Goal: Information Seeking & Learning: Check status

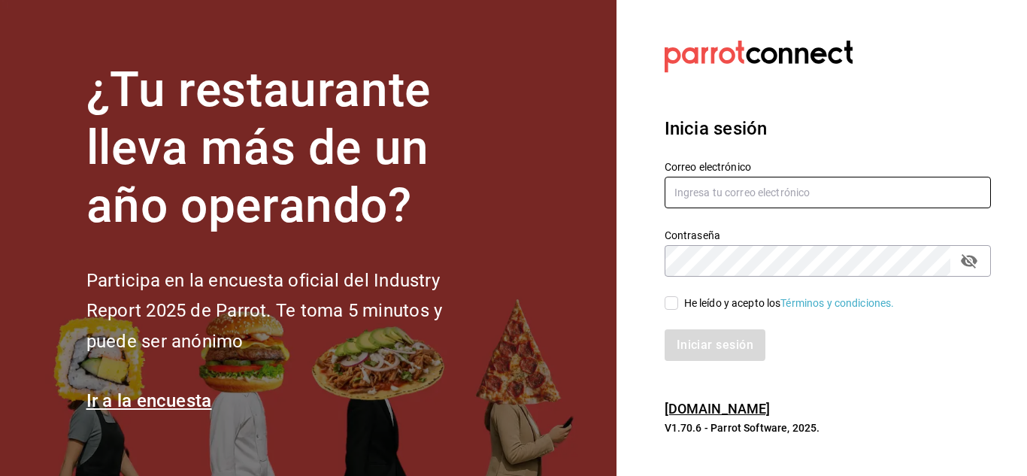
type input "[EMAIL_ADDRESS][DOMAIN_NAME]"
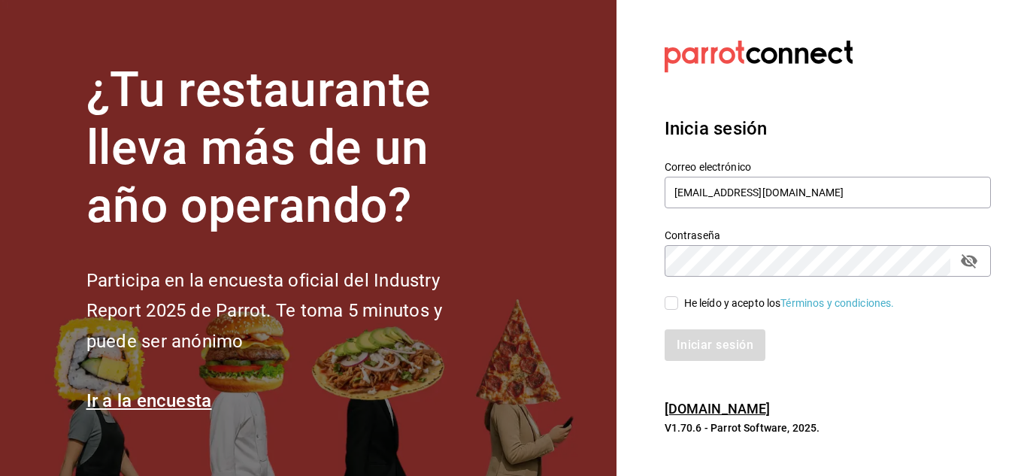
click at [669, 302] on input "He leído y acepto los Términos y condiciones." at bounding box center [672, 303] width 14 height 14
checkbox input "true"
click at [717, 362] on div "Inicia sesión Correo electrónico contabilidad@tabernatresgallos.com Contraseña …" at bounding box center [828, 238] width 326 height 282
click at [717, 343] on button "Iniciar sesión" at bounding box center [716, 345] width 102 height 32
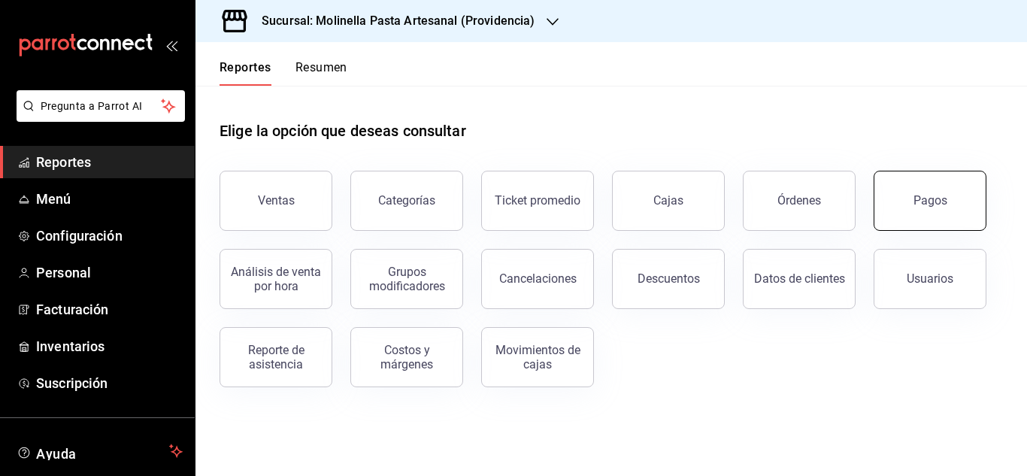
click at [908, 211] on button "Pagos" at bounding box center [930, 201] width 113 height 60
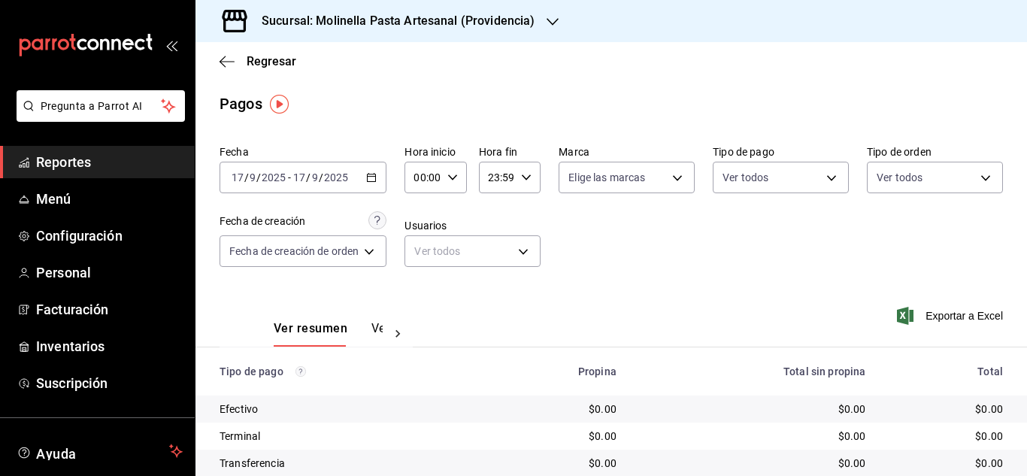
click at [627, 283] on div "Fecha [DATE] [DATE] - [DATE] [DATE] Hora inicio 00:00 Hora inicio Hora fin 23:5…" at bounding box center [612, 212] width 784 height 146
click at [375, 177] on icon "button" at bounding box center [371, 177] width 11 height 11
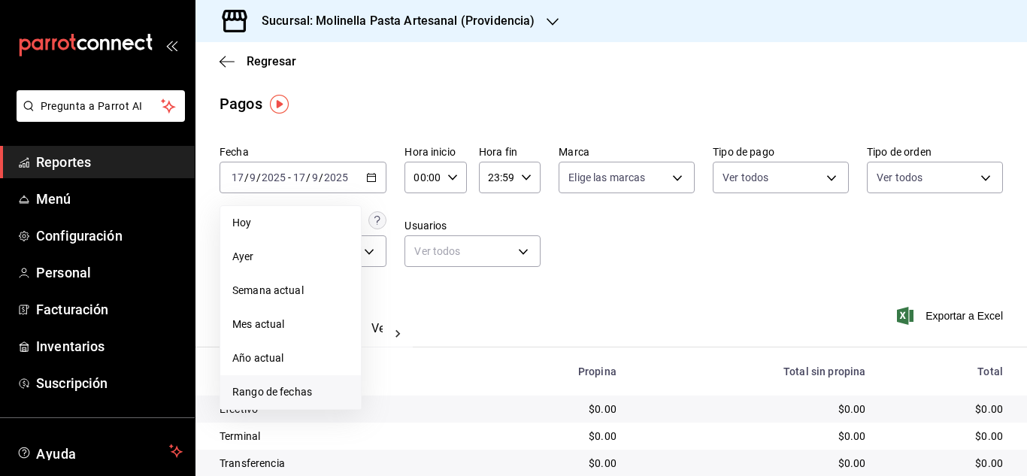
click at [296, 387] on span "Rango de fechas" at bounding box center [290, 392] width 117 height 16
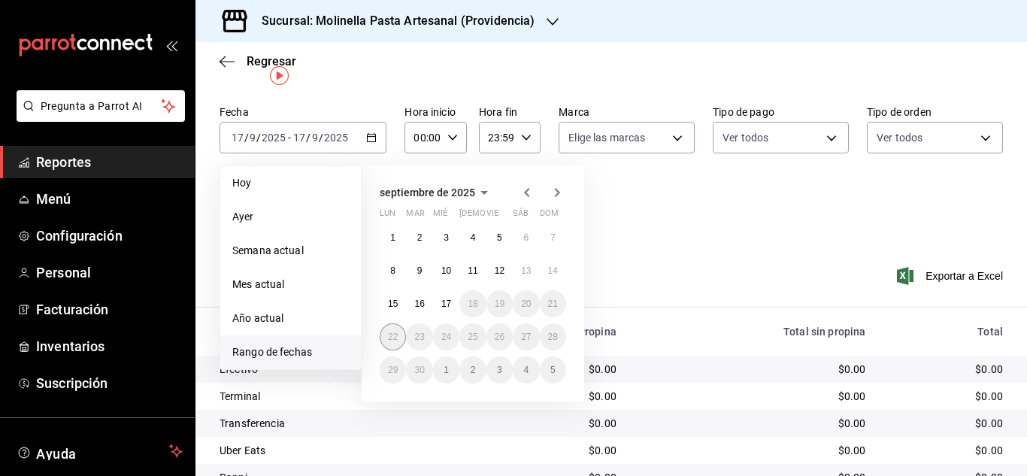
scroll to position [75, 0]
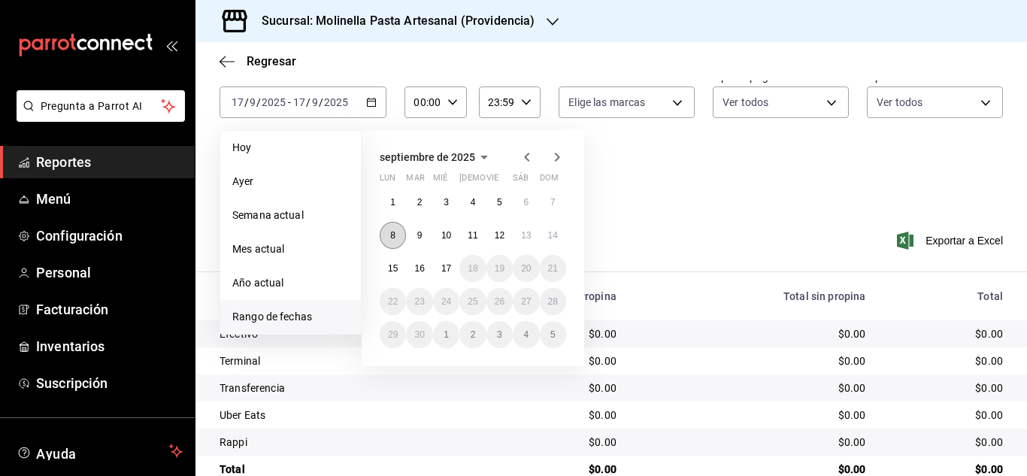
click at [390, 239] on abbr "8" at bounding box center [392, 235] width 5 height 11
click at [557, 236] on abbr "14" at bounding box center [553, 235] width 10 height 11
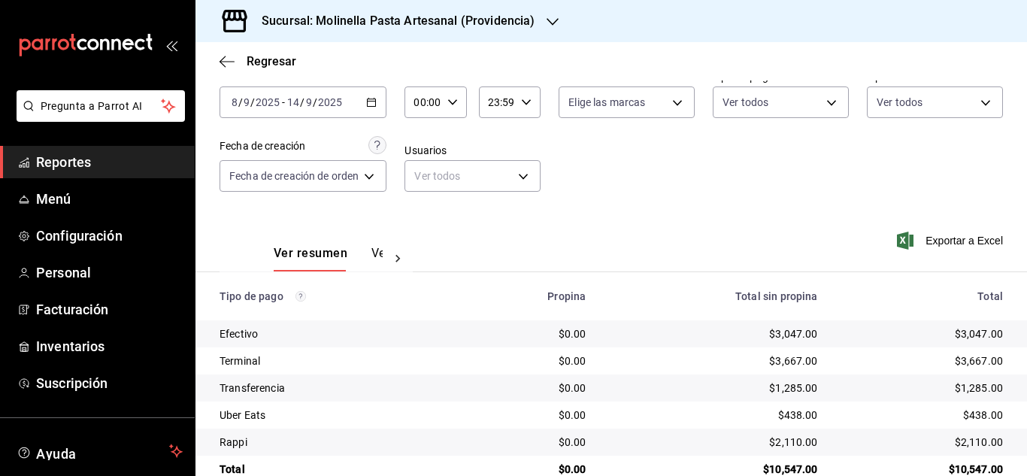
click at [368, 102] on icon "button" at bounding box center [371, 102] width 11 height 11
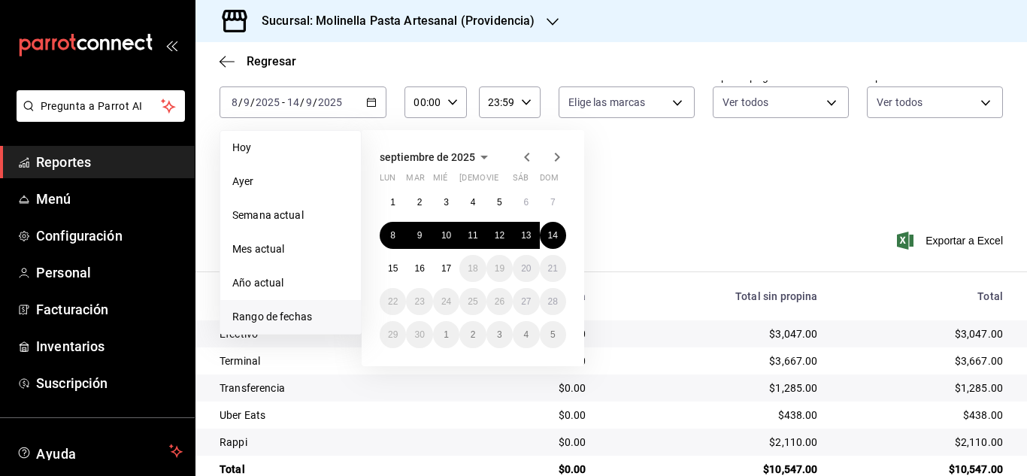
click at [693, 249] on div "Ver resumen Ver pagos Exportar a Excel" at bounding box center [612, 250] width 832 height 80
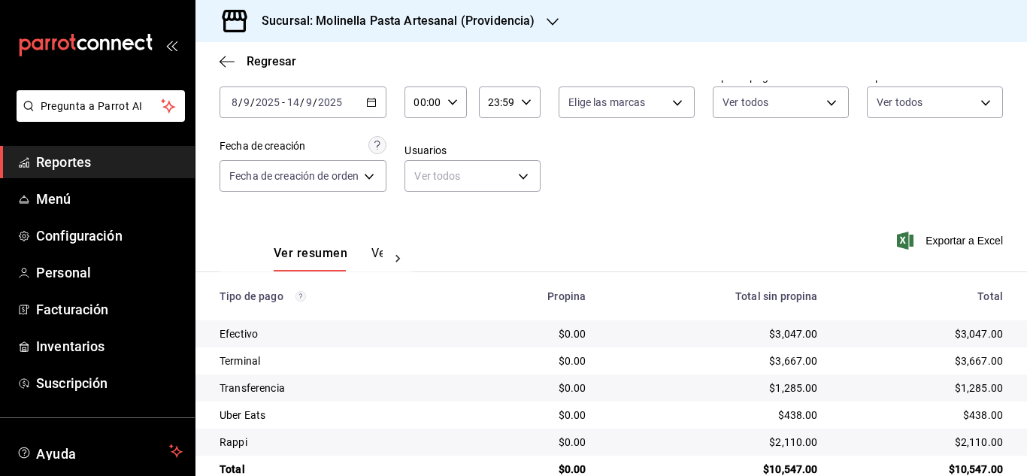
click at [374, 101] on icon "button" at bounding box center [371, 102] width 11 height 11
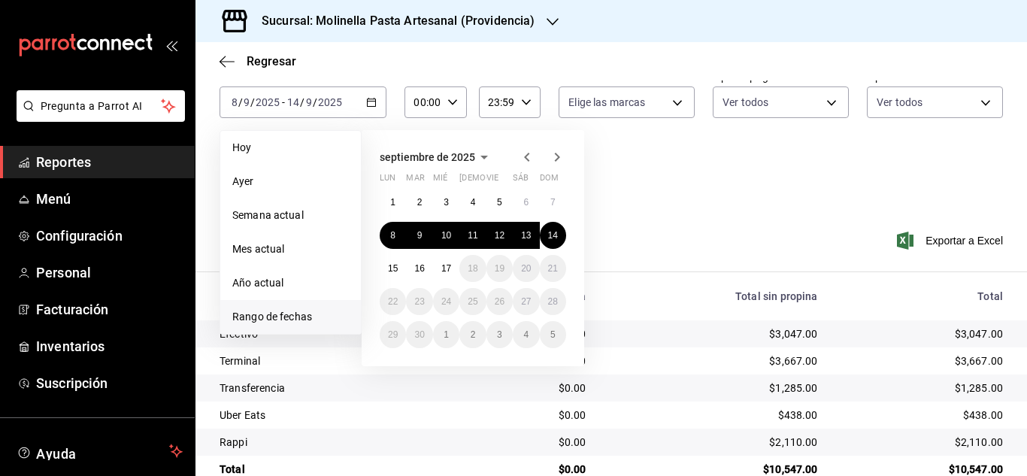
click at [268, 324] on span "Rango de fechas" at bounding box center [290, 317] width 117 height 16
click at [268, 312] on span "Rango de fechas" at bounding box center [290, 317] width 117 height 16
click at [399, 200] on button "1" at bounding box center [393, 202] width 26 height 27
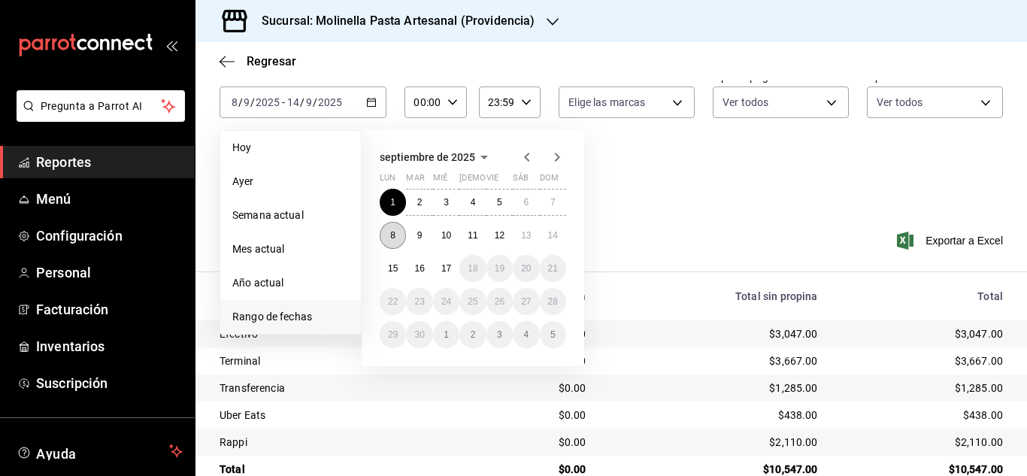
click at [393, 234] on abbr "8" at bounding box center [392, 235] width 5 height 11
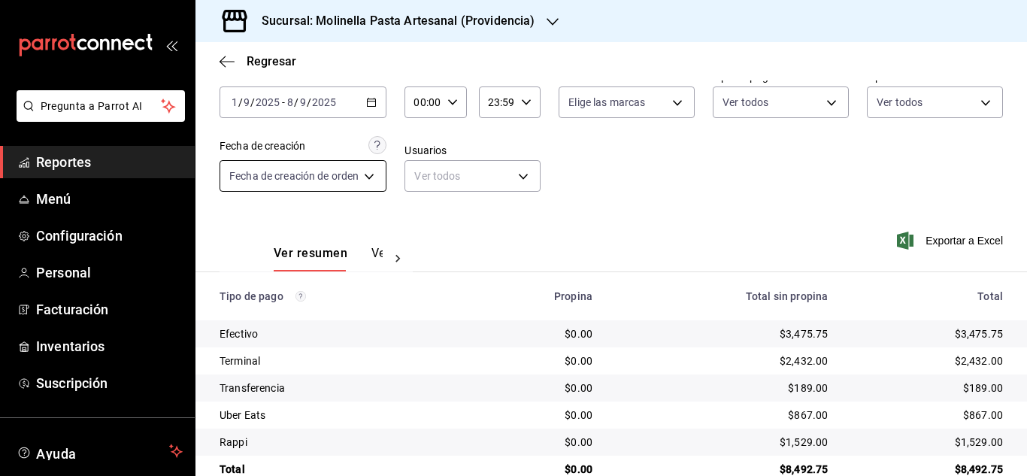
click at [362, 180] on body "Pregunta a Parrot AI Reportes Menú Configuración Personal Facturación Inventari…" at bounding box center [513, 238] width 1027 height 476
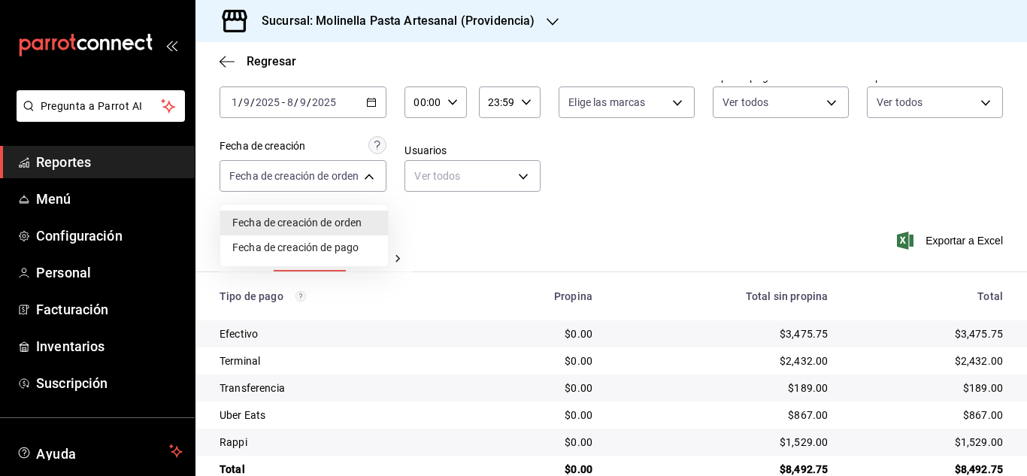
click at [483, 255] on div at bounding box center [513, 238] width 1027 height 476
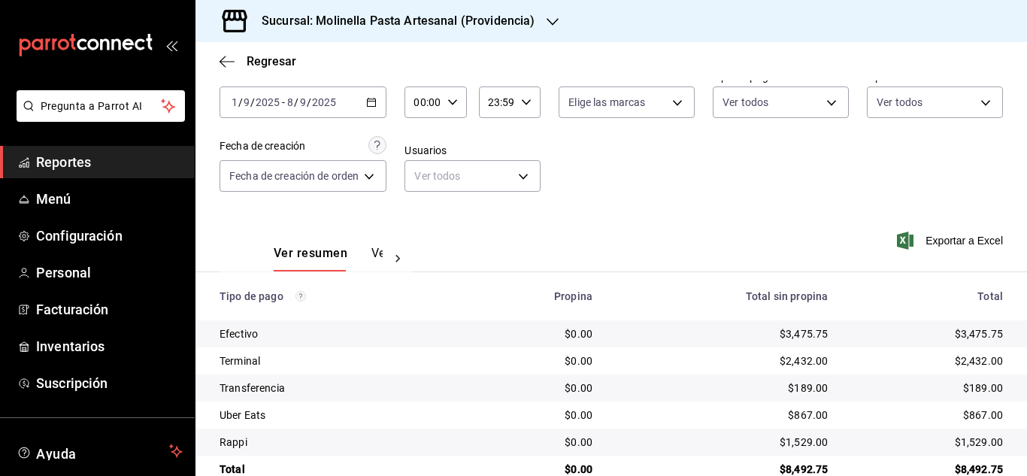
click at [370, 101] on icon "button" at bounding box center [371, 102] width 11 height 11
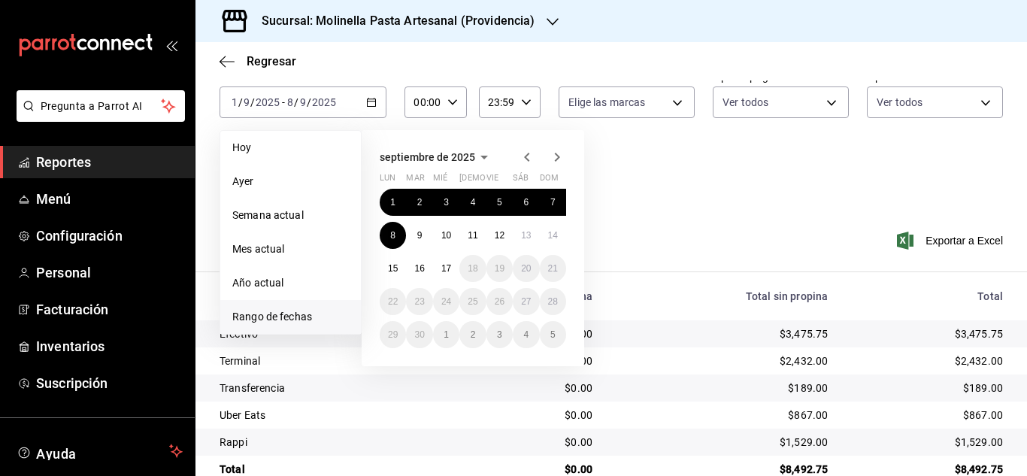
click at [267, 317] on span "Rango de fechas" at bounding box center [290, 317] width 117 height 16
click at [390, 227] on button "8" at bounding box center [393, 235] width 26 height 27
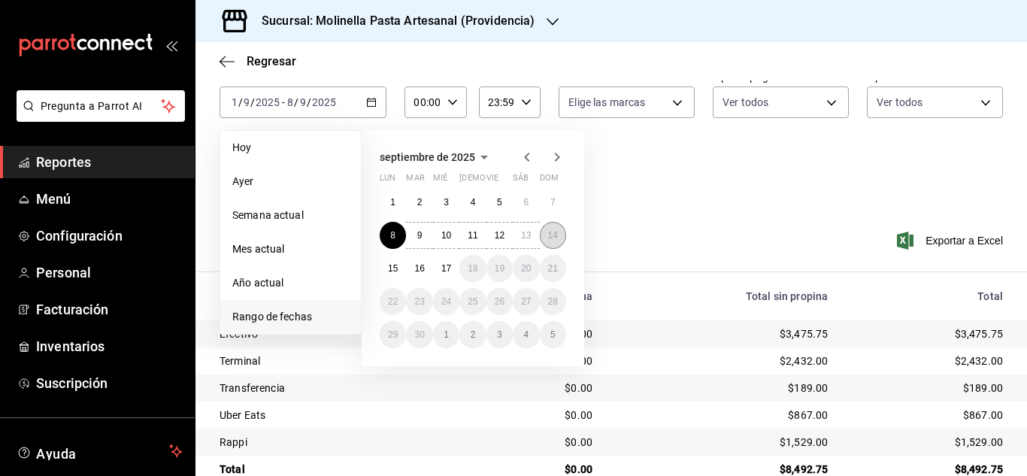
click at [559, 236] on button "14" at bounding box center [553, 235] width 26 height 27
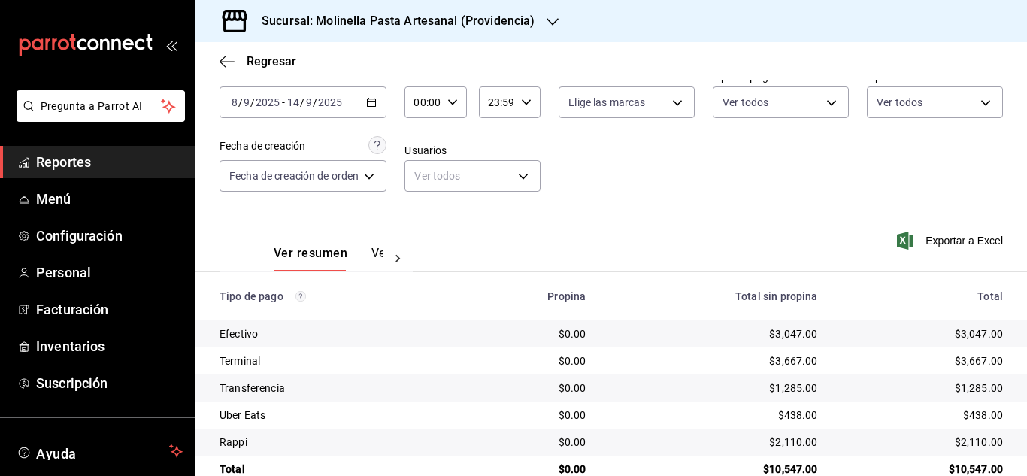
scroll to position [107, 0]
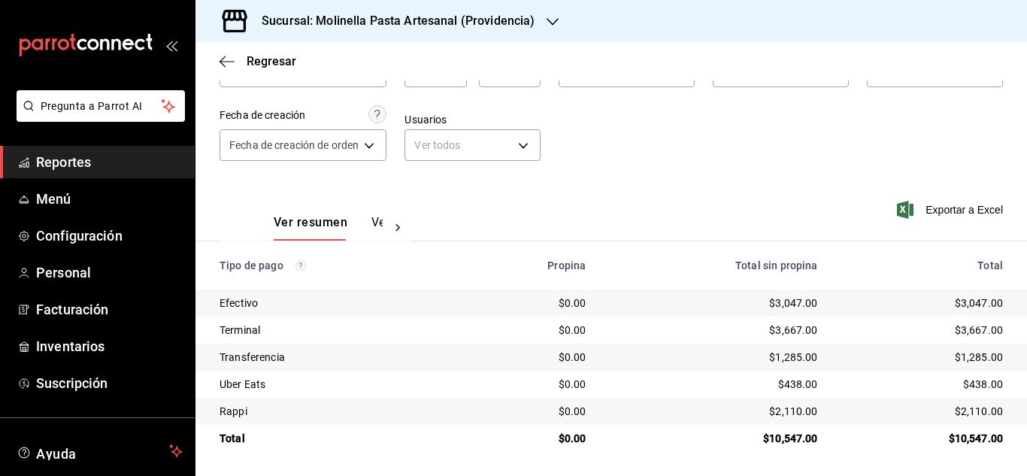
click at [507, 14] on h3 "Sucursal: Molinella Pasta Artesanal (Providencia)" at bounding box center [392, 21] width 285 height 18
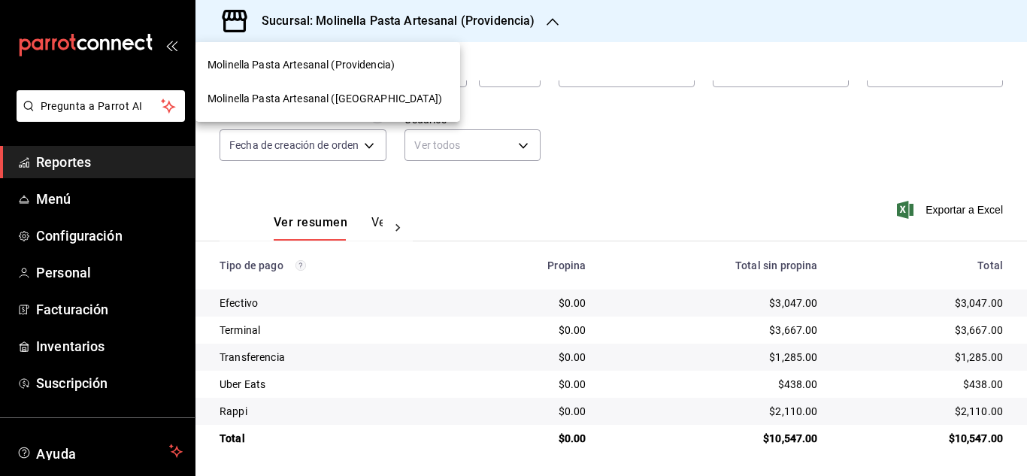
click at [368, 96] on span "Molinella Pasta Artesanal ([GEOGRAPHIC_DATA])" at bounding box center [325, 99] width 235 height 16
